Goal: Information Seeking & Learning: Learn about a topic

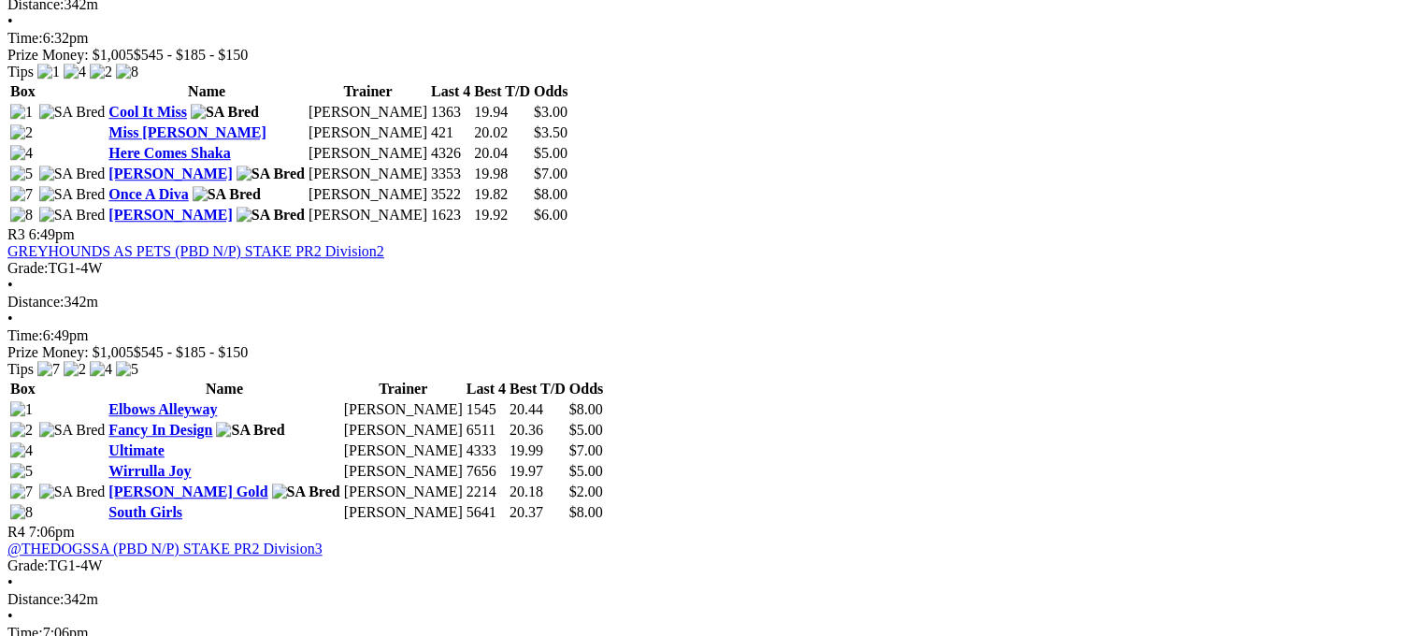
scroll to position [1414, 0]
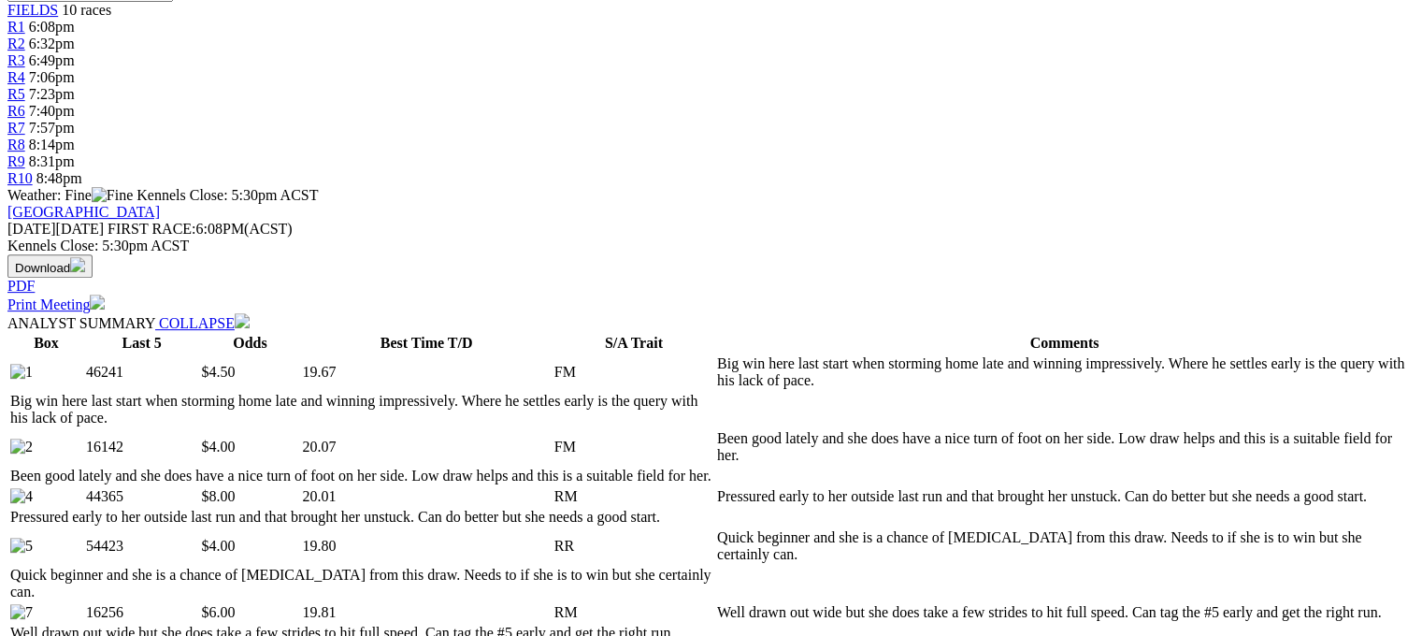
scroll to position [695, 0]
